Goal: Task Accomplishment & Management: Understand process/instructions

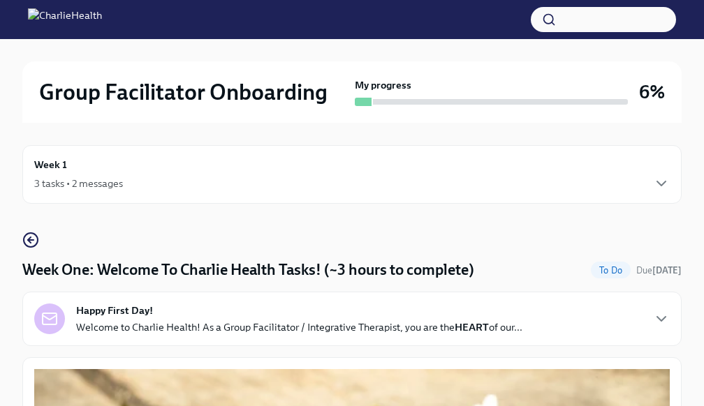
scroll to position [1825, 0]
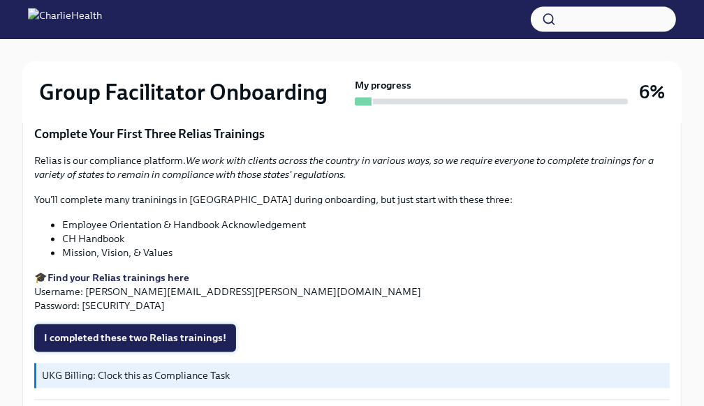
click at [104, 347] on button "I completed these two Relias trainings!" at bounding box center [135, 339] width 202 height 28
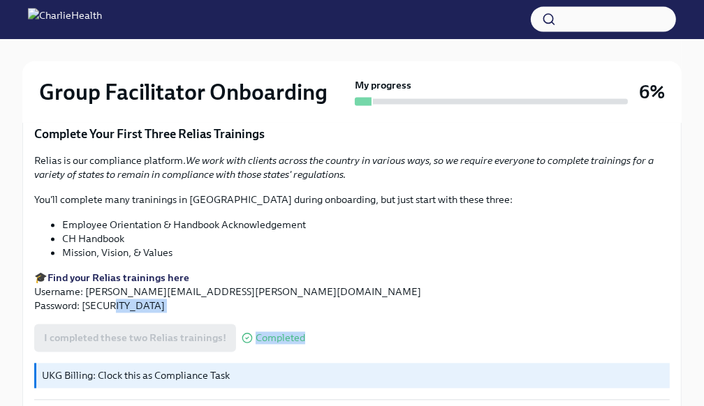
drag, startPoint x: 703, startPoint y: 299, endPoint x: 709, endPoint y: 346, distance: 47.8
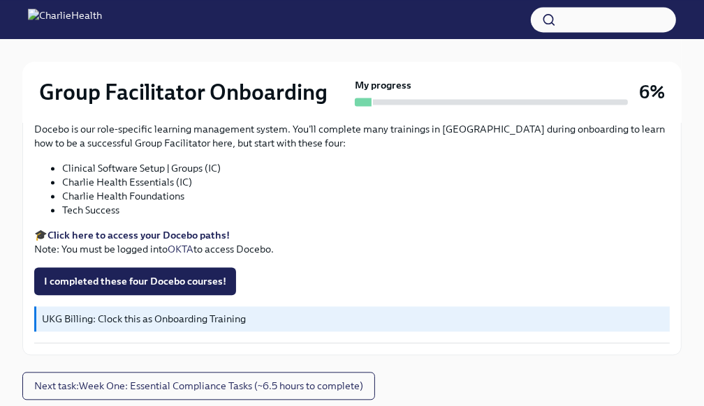
scroll to position [2186, 0]
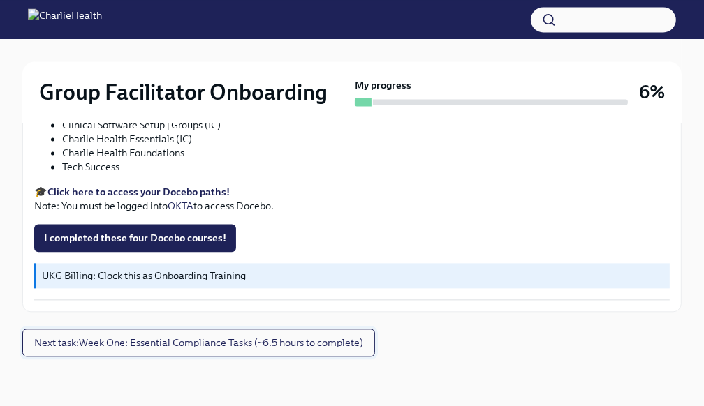
click at [151, 341] on span "Next task : Week One: Essential Compliance Tasks (~6.5 hours to complete)" at bounding box center [198, 343] width 329 height 14
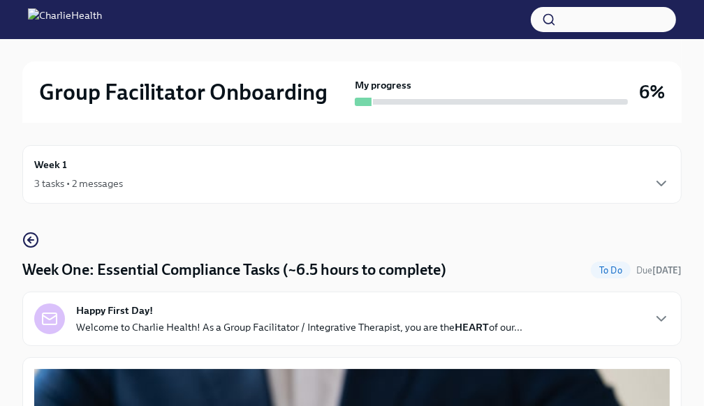
scroll to position [14, 0]
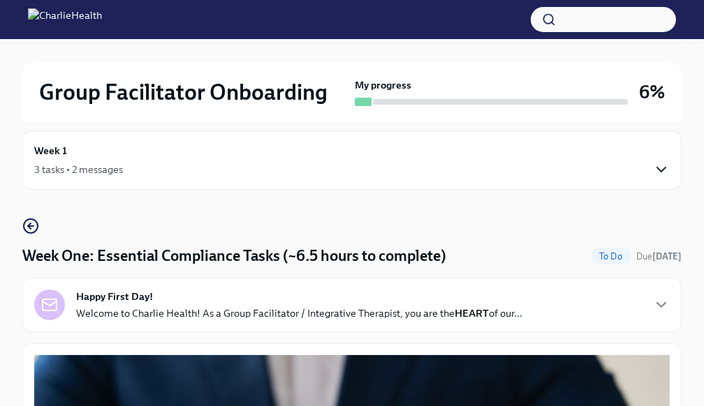
click at [663, 165] on icon "button" at bounding box center [661, 169] width 17 height 17
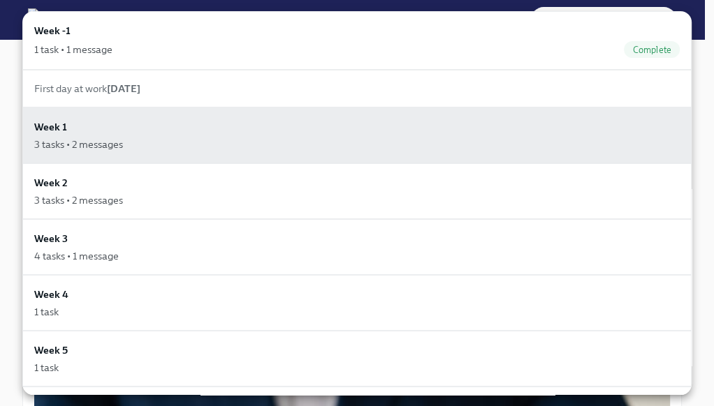
click at [703, 57] on div at bounding box center [357, 203] width 714 height 406
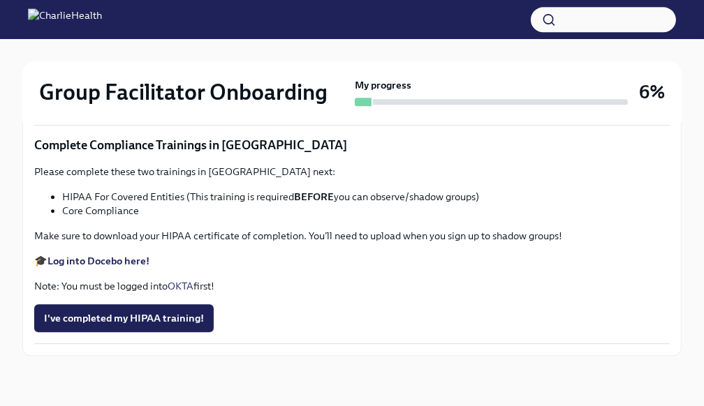
scroll to position [3516, 0]
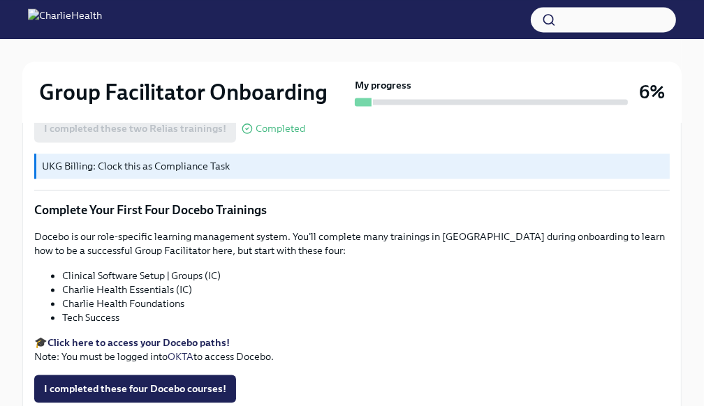
scroll to position [2044, 0]
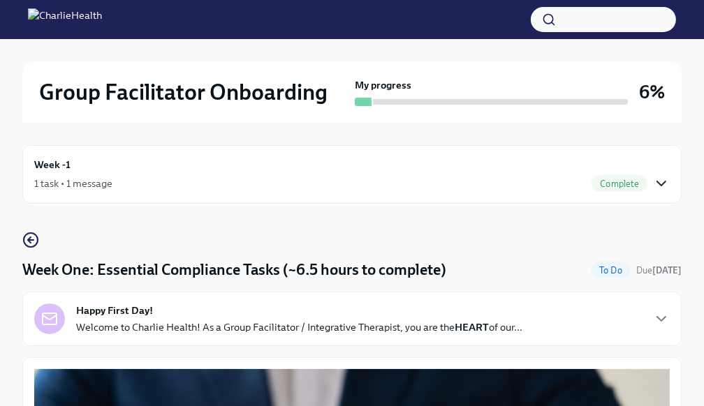
click at [657, 187] on icon "button" at bounding box center [661, 183] width 17 height 17
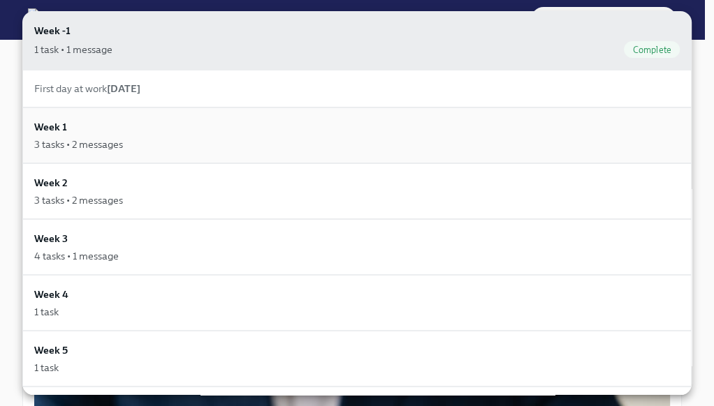
click at [57, 142] on div "3 tasks • 2 messages" at bounding box center [78, 145] width 89 height 14
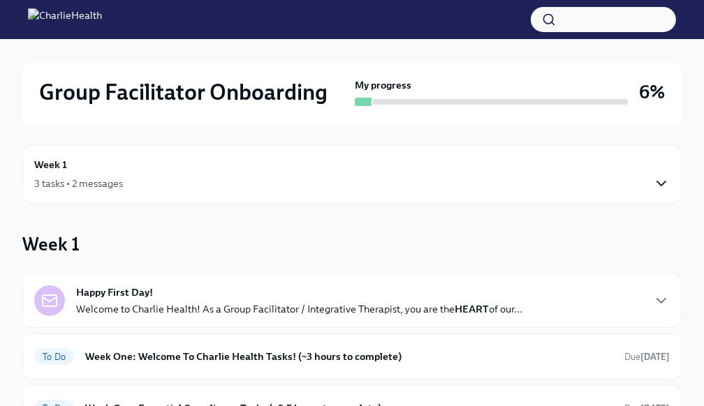
click at [664, 183] on icon "button" at bounding box center [661, 184] width 8 height 4
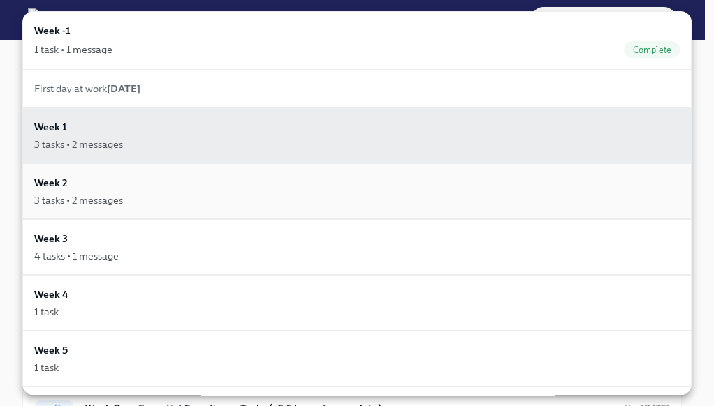
click at [108, 193] on div "3 tasks • 2 messages" at bounding box center [78, 200] width 89 height 14
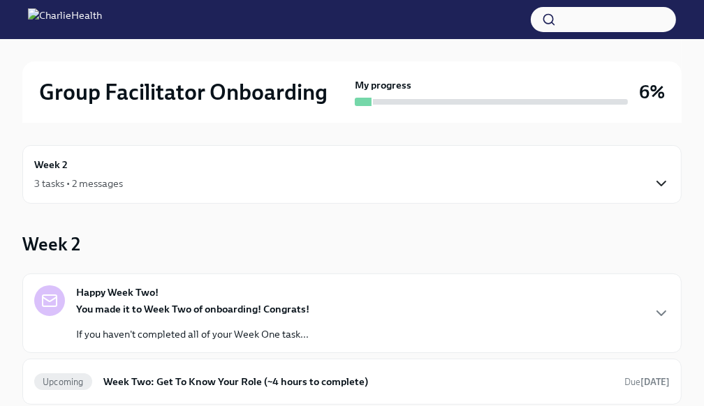
click at [658, 189] on icon "button" at bounding box center [661, 183] width 17 height 17
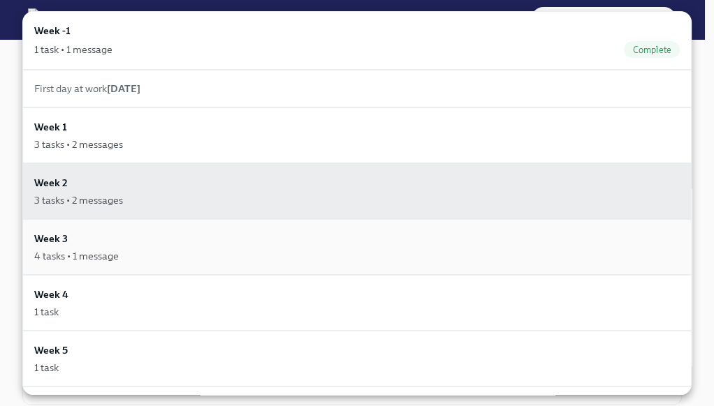
click at [122, 249] on div "4 tasks • 1 message" at bounding box center [356, 256] width 645 height 14
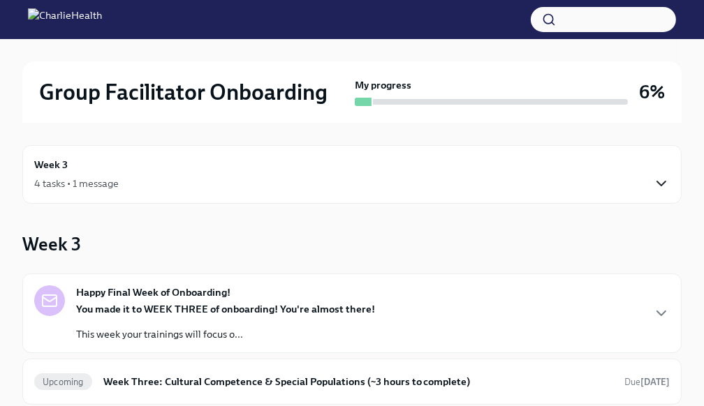
click at [659, 186] on icon "button" at bounding box center [661, 183] width 17 height 17
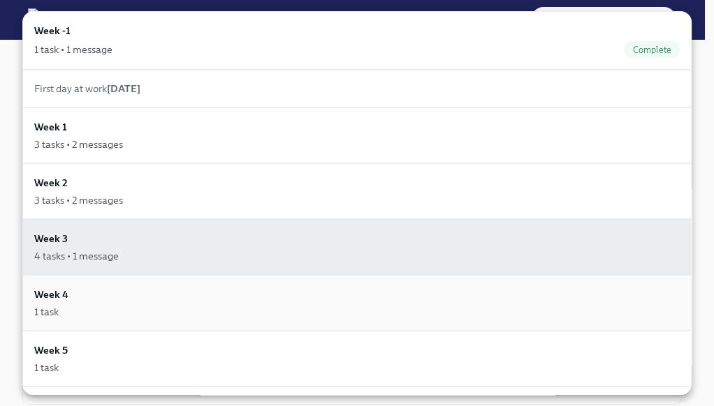
click at [107, 309] on div "1 task" at bounding box center [356, 312] width 645 height 14
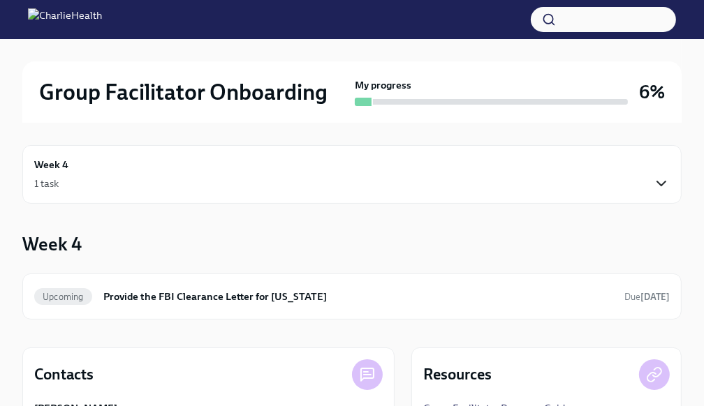
click at [657, 178] on icon "button" at bounding box center [661, 183] width 17 height 17
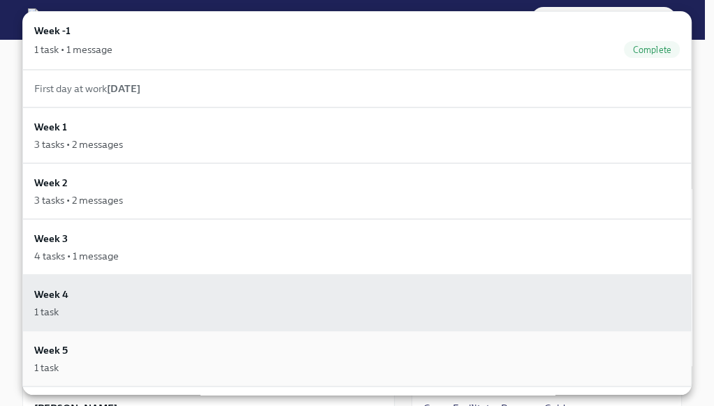
click at [81, 364] on div "1 task" at bounding box center [356, 368] width 645 height 14
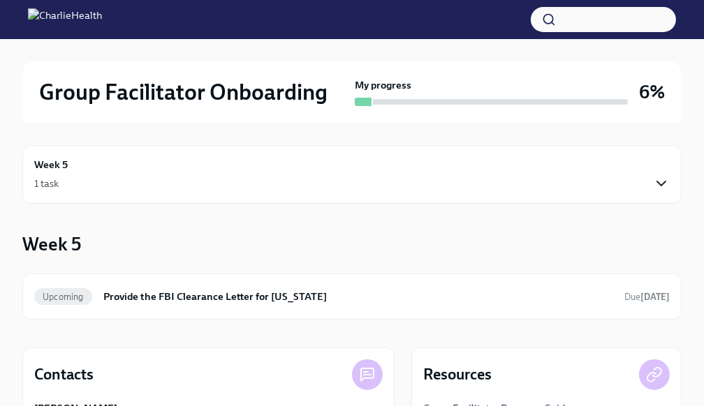
click at [656, 189] on icon "button" at bounding box center [661, 183] width 17 height 17
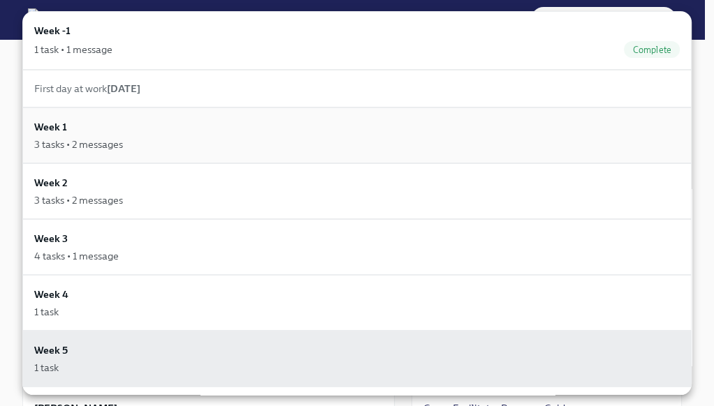
click at [124, 152] on div "Week 1 3 tasks • 2 messages" at bounding box center [356, 136] width 669 height 56
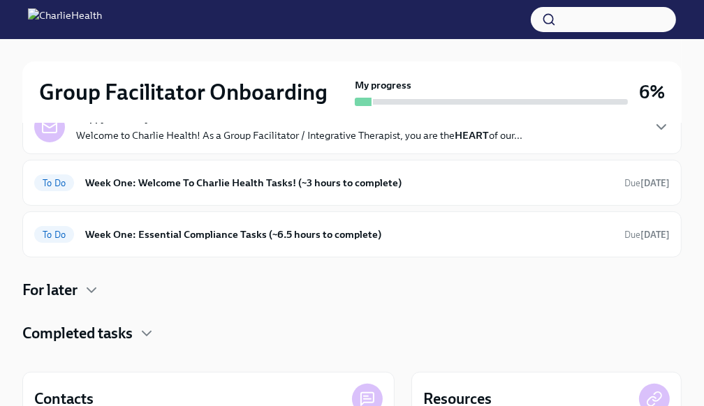
scroll to position [170, 0]
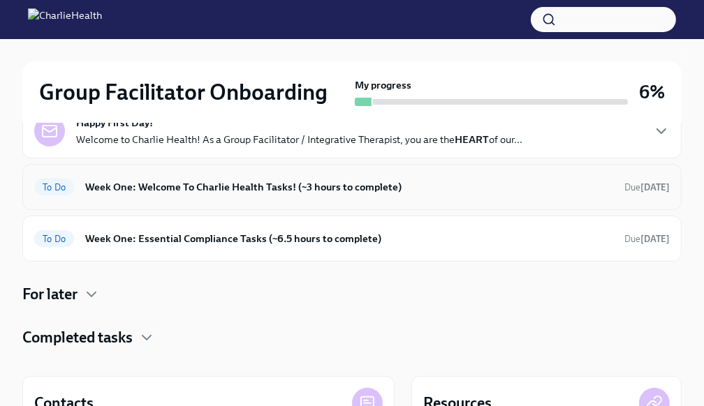
click at [205, 186] on h6 "Week One: Welcome To Charlie Health Tasks! (~3 hours to complete)" at bounding box center [349, 186] width 528 height 15
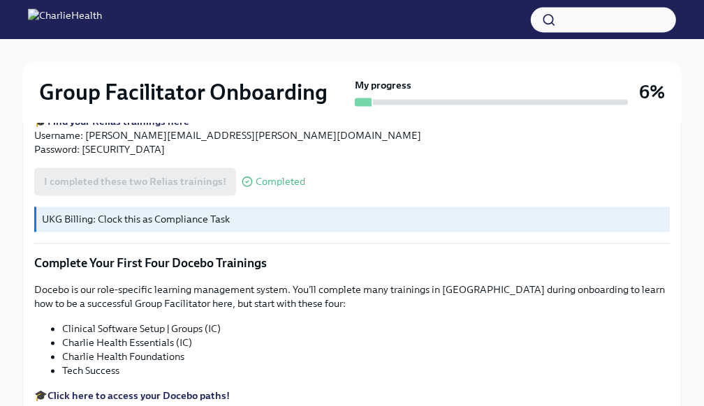
scroll to position [2046, 0]
